Goal: Find specific page/section: Find specific page/section

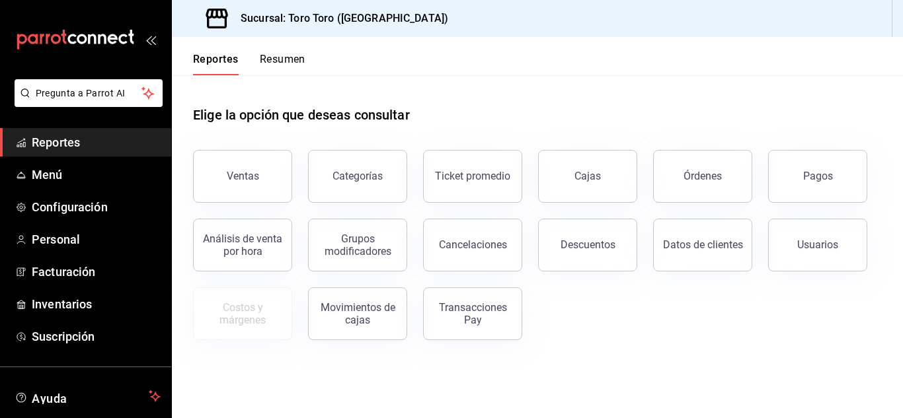
click at [716, 152] on div "Órdenes" at bounding box center [694, 168] width 115 height 69
click at [688, 192] on button "Órdenes" at bounding box center [702, 176] width 99 height 53
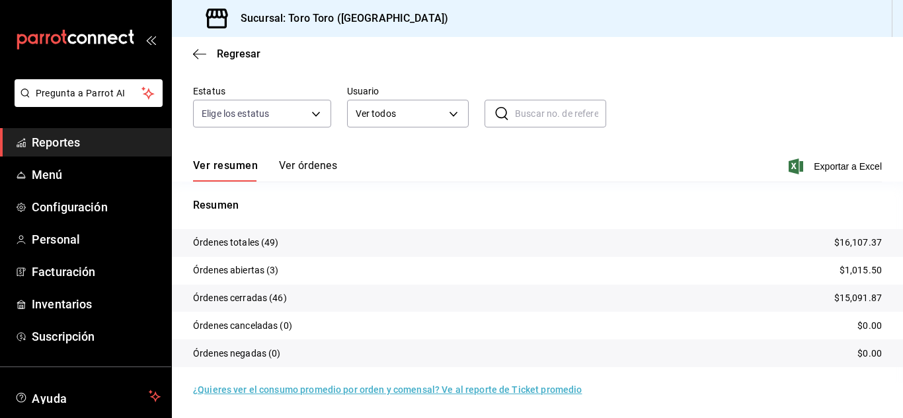
scroll to position [34, 0]
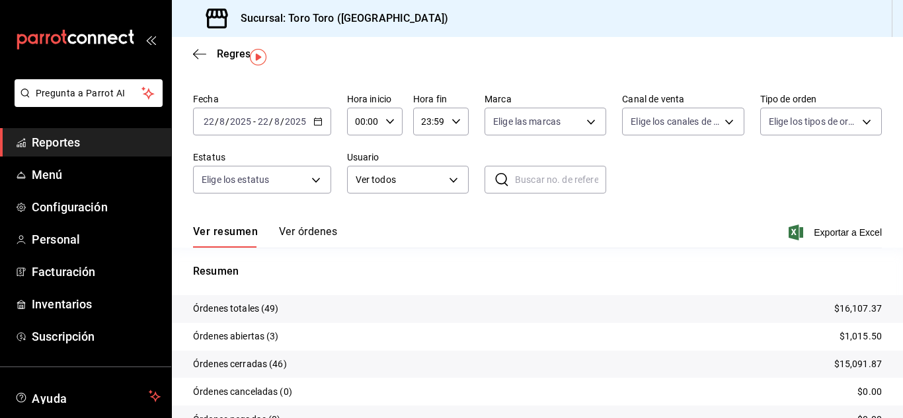
click at [106, 132] on link "Reportes" at bounding box center [85, 142] width 171 height 28
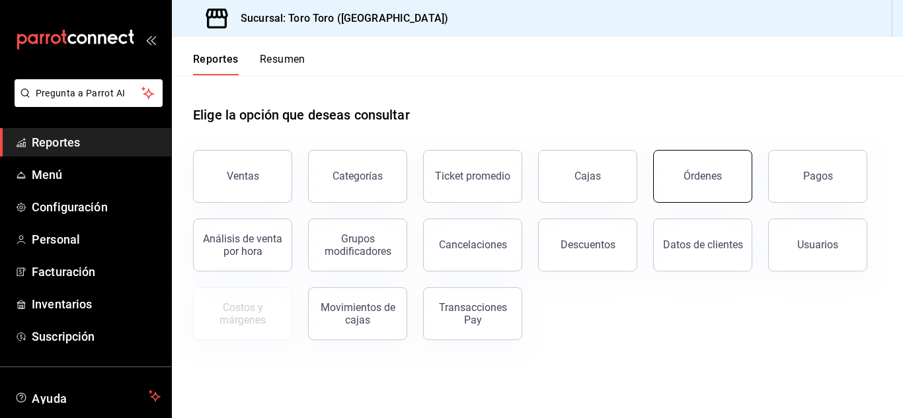
click at [692, 185] on button "Órdenes" at bounding box center [702, 176] width 99 height 53
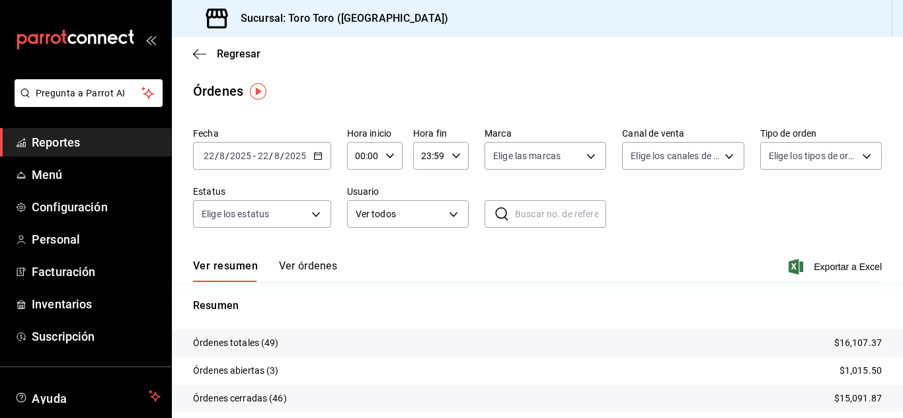
click at [106, 150] on span "Reportes" at bounding box center [96, 142] width 129 height 18
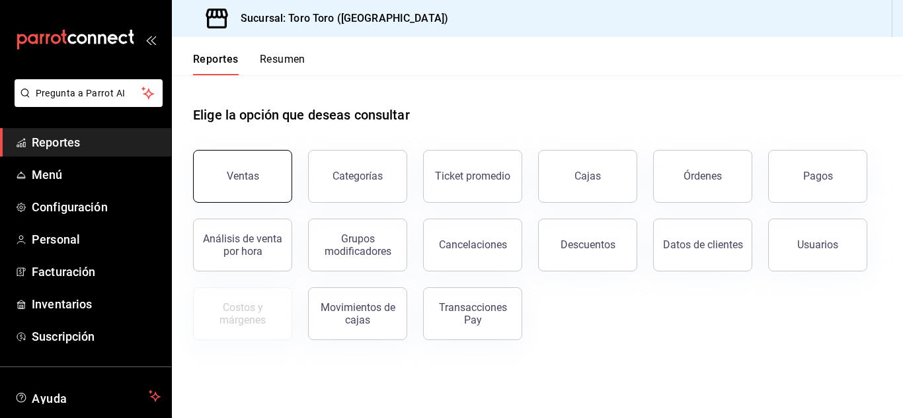
click at [236, 171] on div "Ventas" at bounding box center [243, 176] width 32 height 13
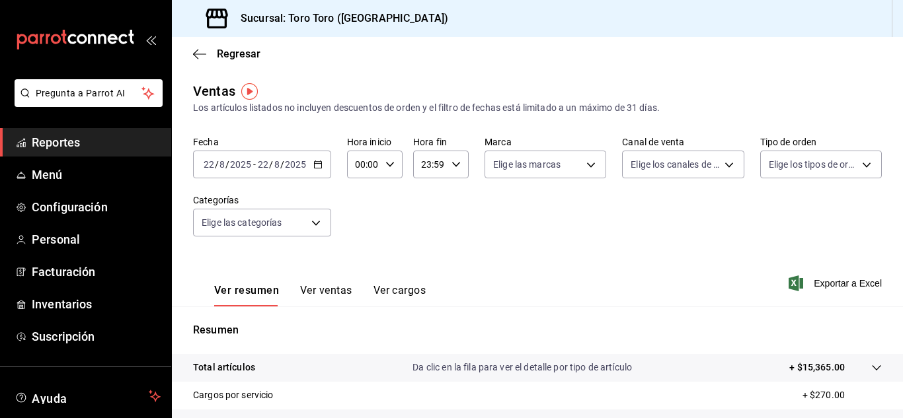
click at [400, 289] on button "Ver cargos" at bounding box center [399, 295] width 53 height 22
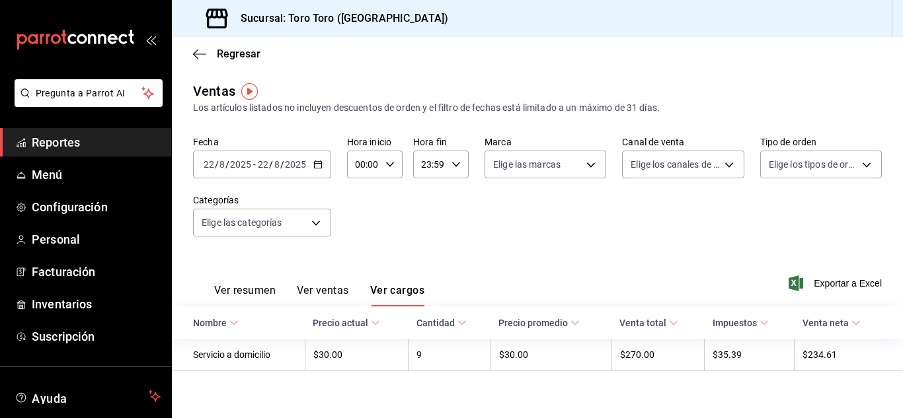
click at [96, 141] on span "Reportes" at bounding box center [96, 142] width 129 height 18
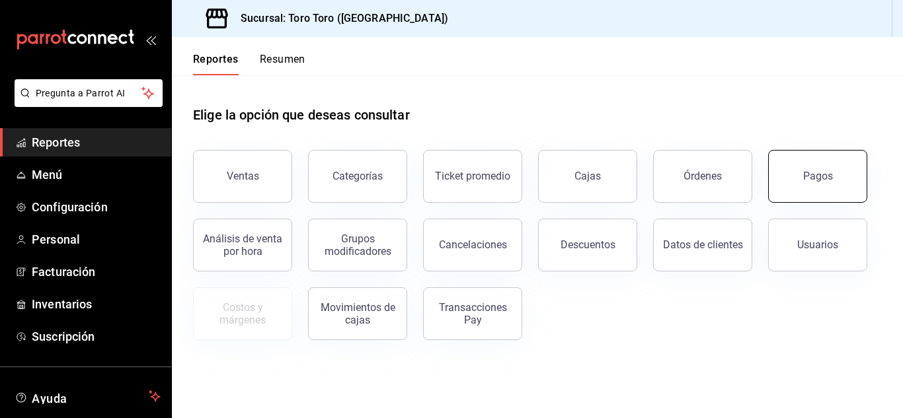
click at [821, 179] on div "Pagos" at bounding box center [818, 176] width 30 height 13
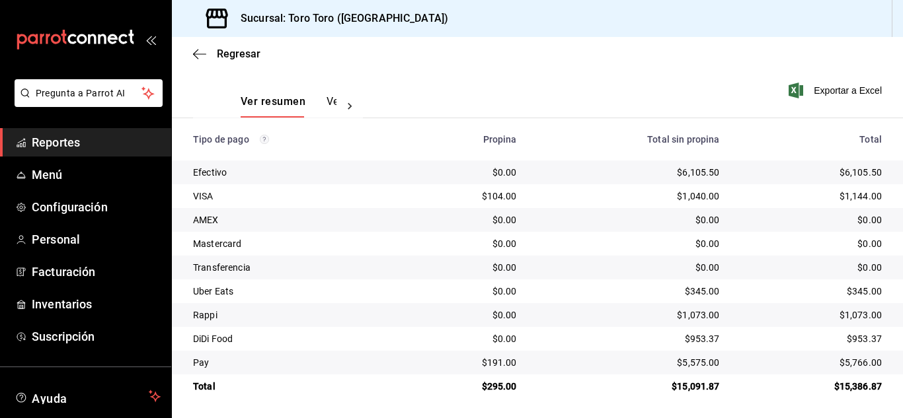
scroll to position [189, 0]
click at [60, 137] on span "Reportes" at bounding box center [96, 142] width 129 height 18
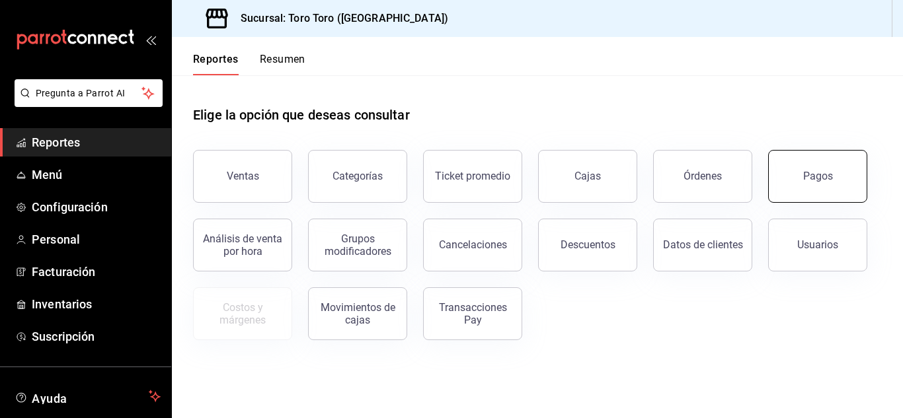
click at [780, 182] on button "Pagos" at bounding box center [817, 176] width 99 height 53
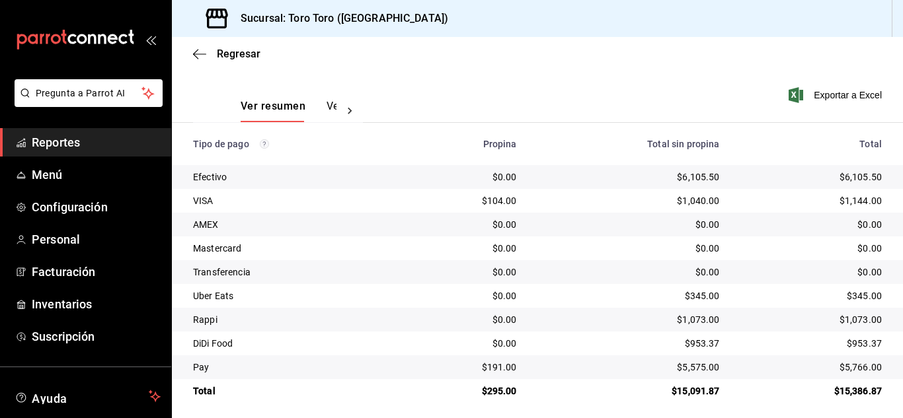
scroll to position [189, 0]
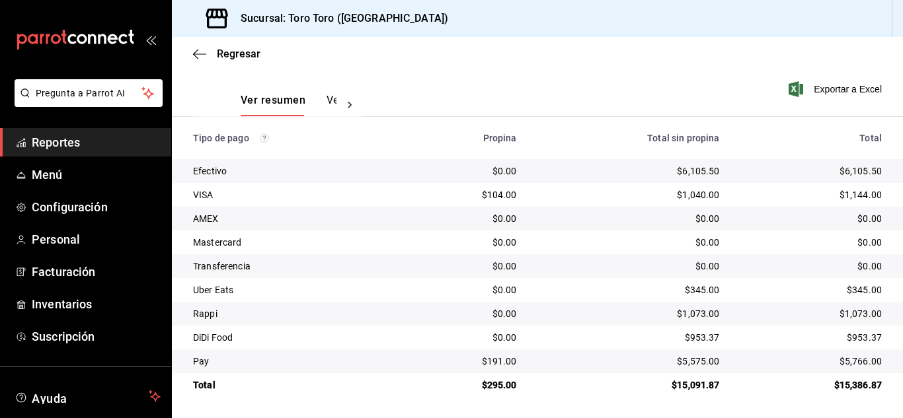
click at [129, 151] on link "Reportes" at bounding box center [85, 142] width 171 height 28
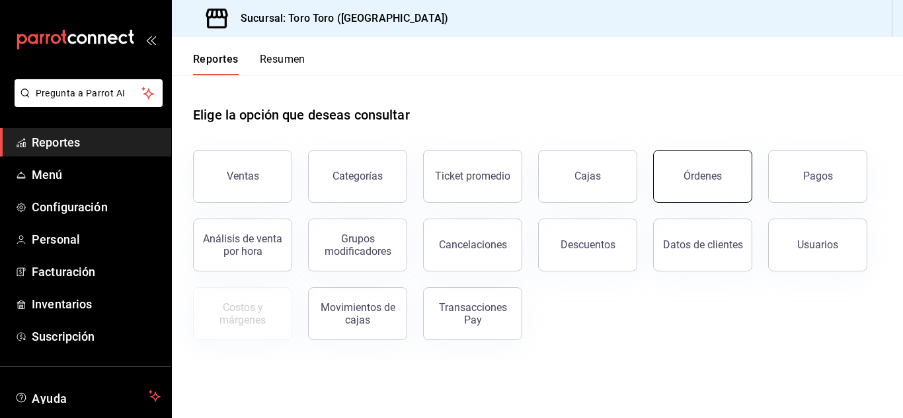
click at [688, 172] on div "Órdenes" at bounding box center [702, 176] width 38 height 13
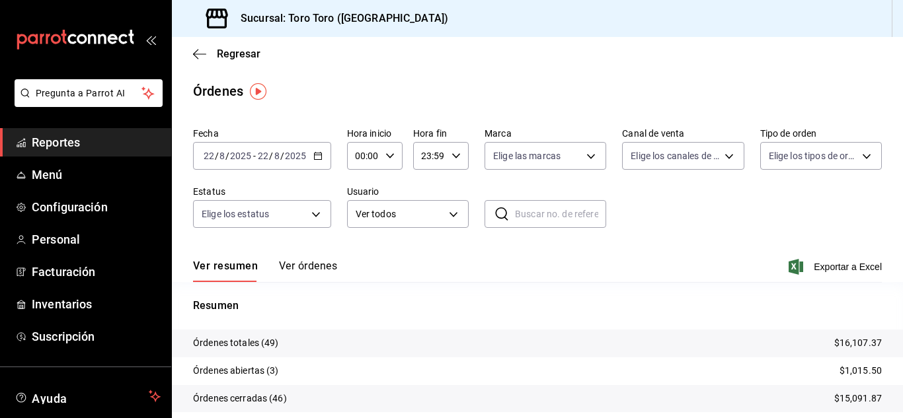
click at [37, 135] on span "Reportes" at bounding box center [96, 142] width 129 height 18
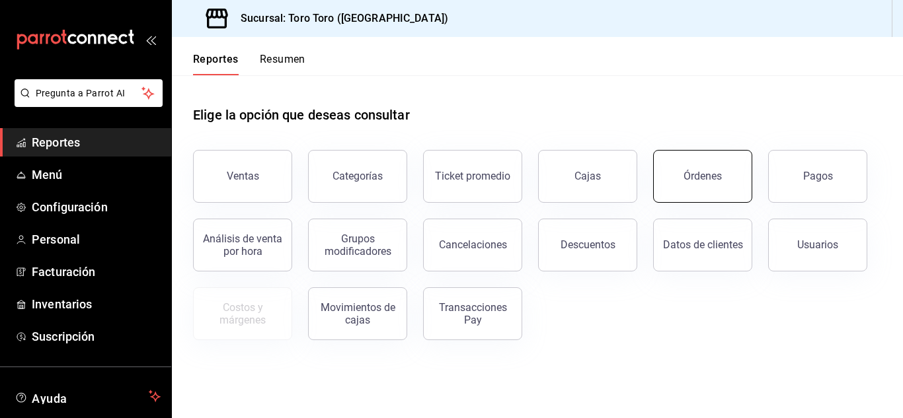
click at [685, 158] on button "Órdenes" at bounding box center [702, 176] width 99 height 53
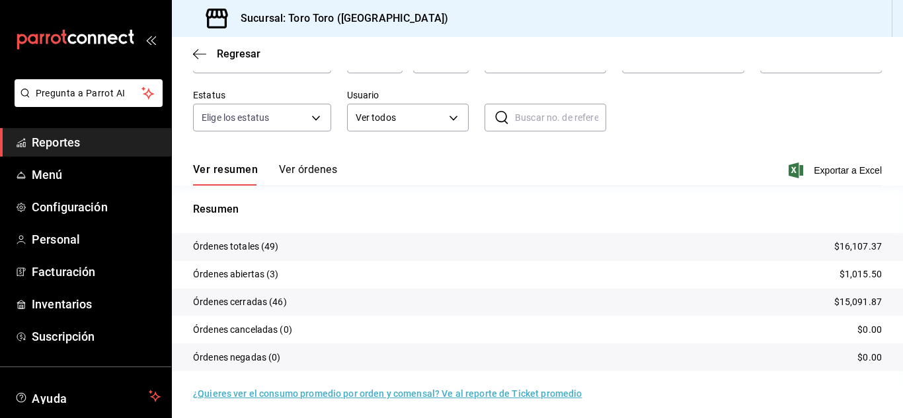
scroll to position [100, 0]
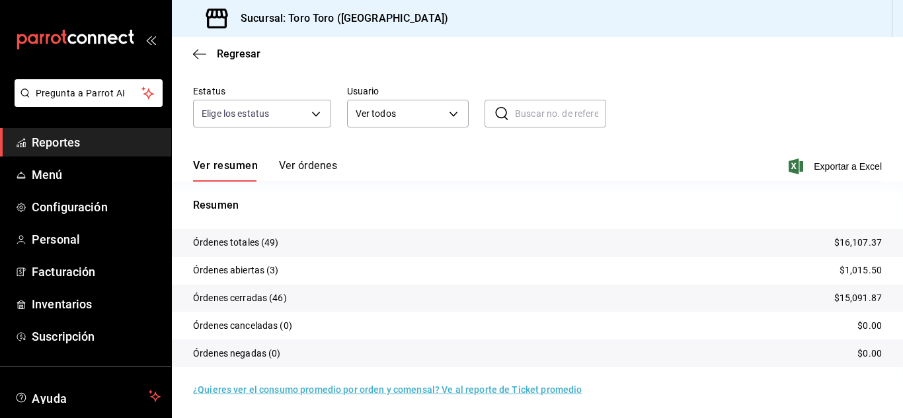
click at [42, 142] on span "Reportes" at bounding box center [96, 142] width 129 height 18
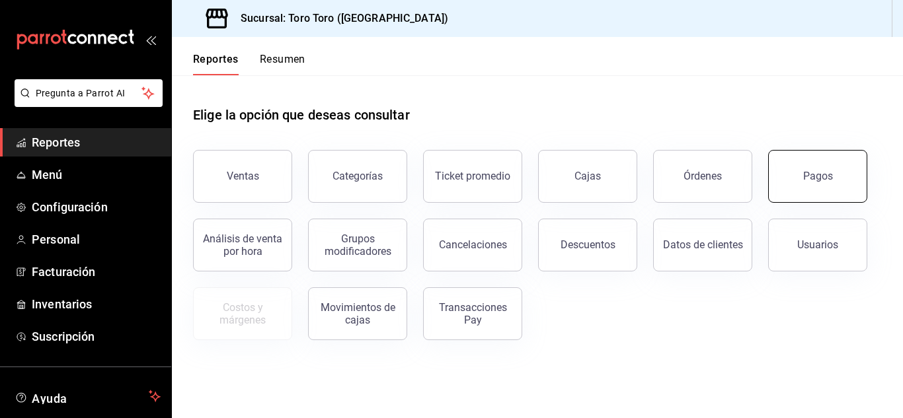
click at [799, 167] on button "Pagos" at bounding box center [817, 176] width 99 height 53
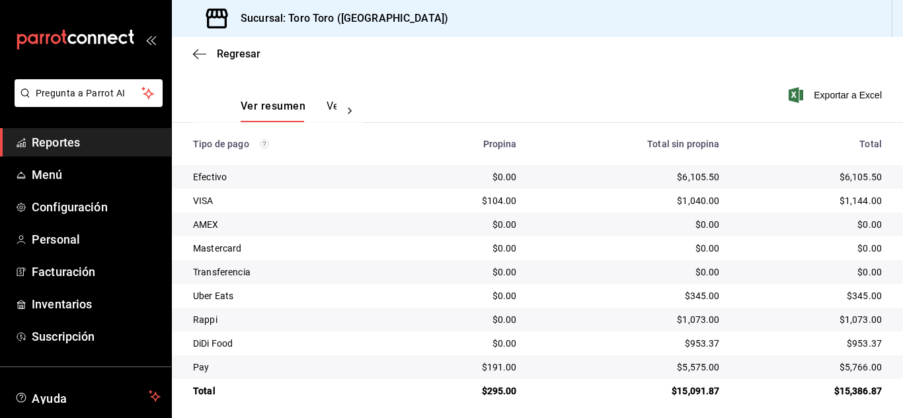
scroll to position [189, 0]
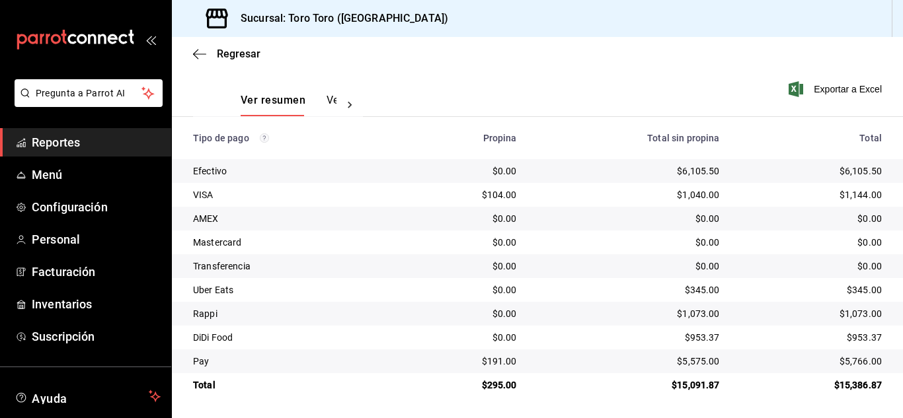
click at [85, 141] on span "Reportes" at bounding box center [96, 142] width 129 height 18
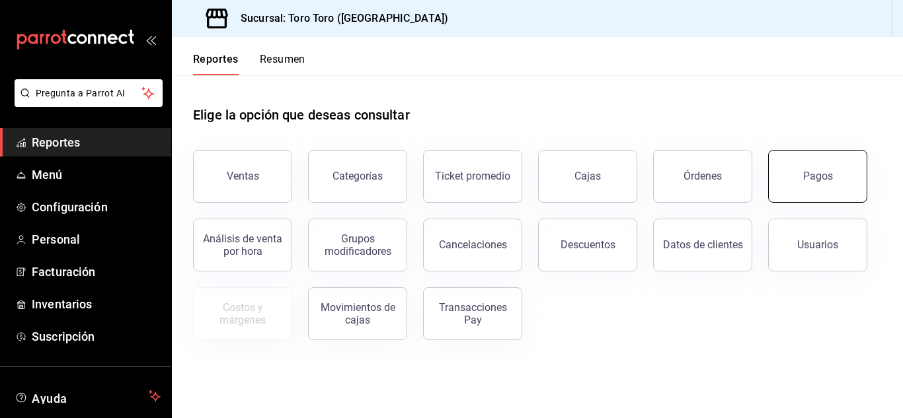
click at [831, 172] on button "Pagos" at bounding box center [817, 176] width 99 height 53
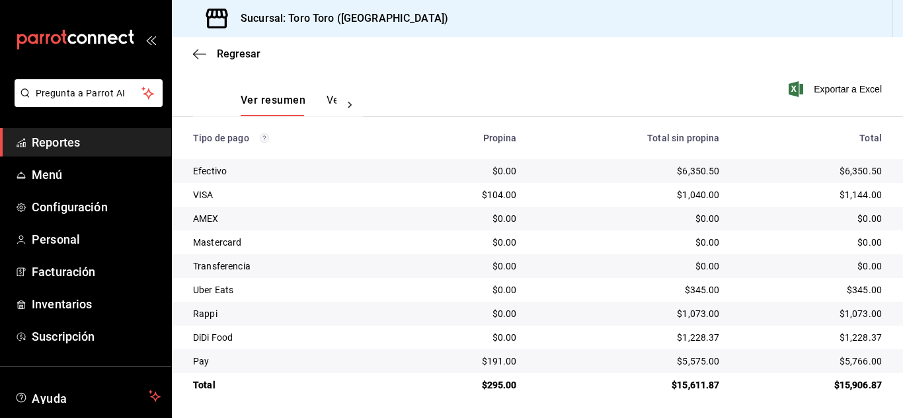
scroll to position [189, 0]
drag, startPoint x: 766, startPoint y: 176, endPoint x: 536, endPoint y: 88, distance: 246.8
click at [536, 88] on div "Ver resumen Ver pagos Exportar a Excel" at bounding box center [537, 97] width 731 height 70
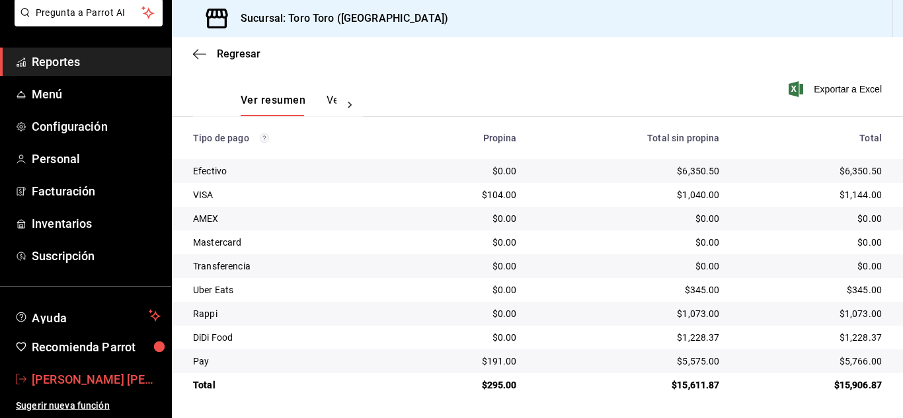
click at [65, 379] on span "[PERSON_NAME] [PERSON_NAME] [PERSON_NAME]" at bounding box center [96, 380] width 129 height 18
